Goal: Task Accomplishment & Management: Use online tool/utility

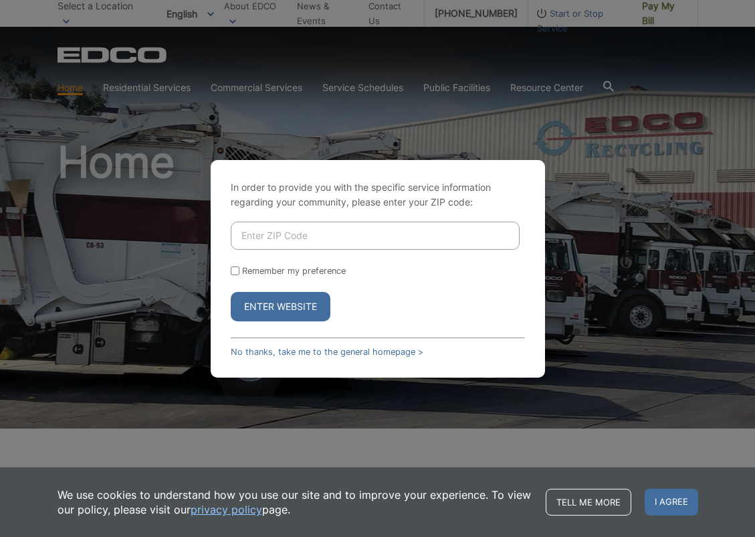
drag, startPoint x: 237, startPoint y: 273, endPoint x: 245, endPoint y: 264, distance: 12.3
click at [237, 273] on input "Remember my preference" at bounding box center [235, 270] width 9 height 9
checkbox input "true"
click at [262, 228] on input "Enter ZIP Code" at bounding box center [375, 235] width 289 height 28
type input "92081"
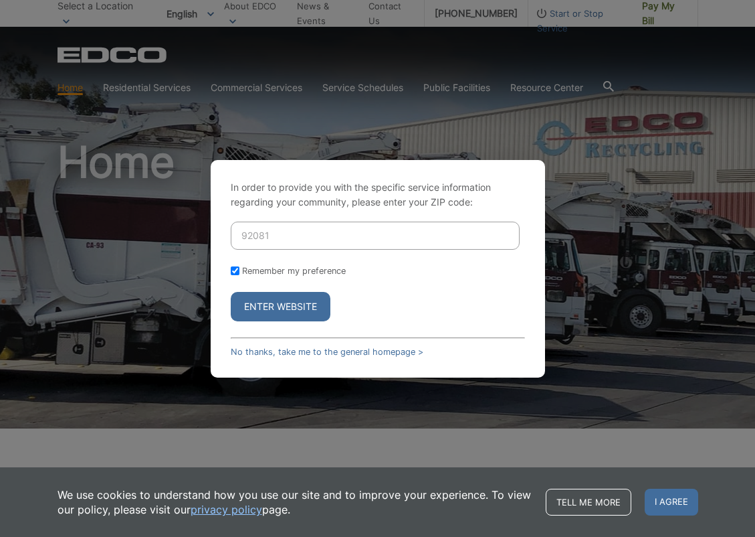
click at [290, 308] on button "Enter Website" at bounding box center [281, 306] width 100 height 29
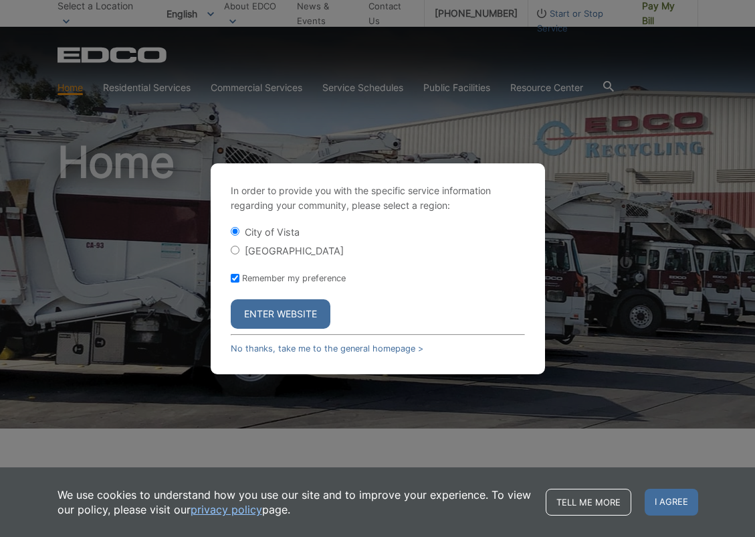
click at [288, 318] on button "Enter Website" at bounding box center [281, 313] width 100 height 29
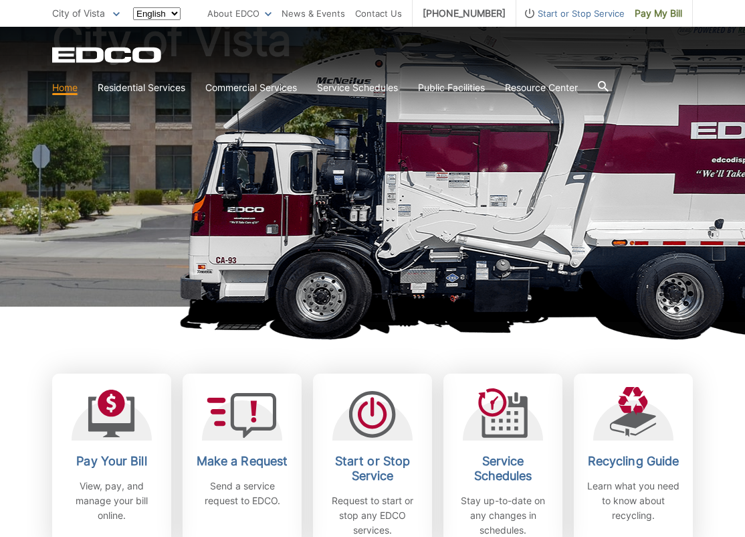
scroll to position [328, 0]
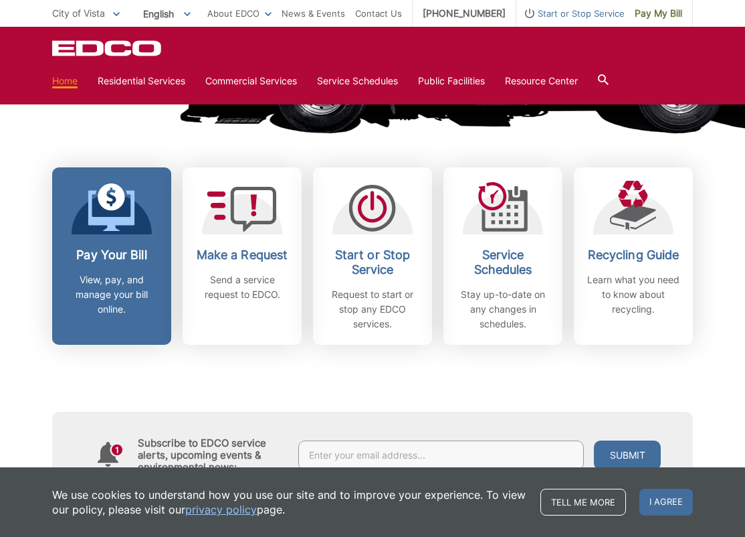
click at [115, 251] on h2 "Pay Your Bill" at bounding box center [111, 255] width 99 height 15
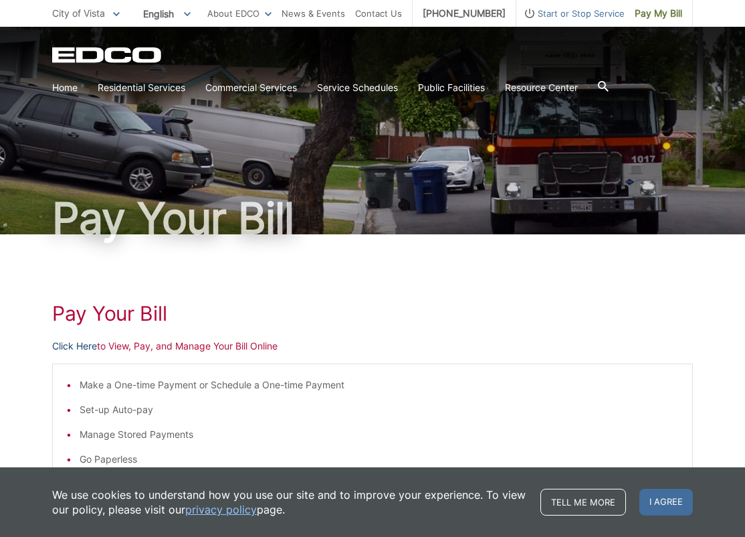
click at [78, 349] on link "Click Here" at bounding box center [74, 346] width 45 height 15
